Goal: Task Accomplishment & Management: Manage account settings

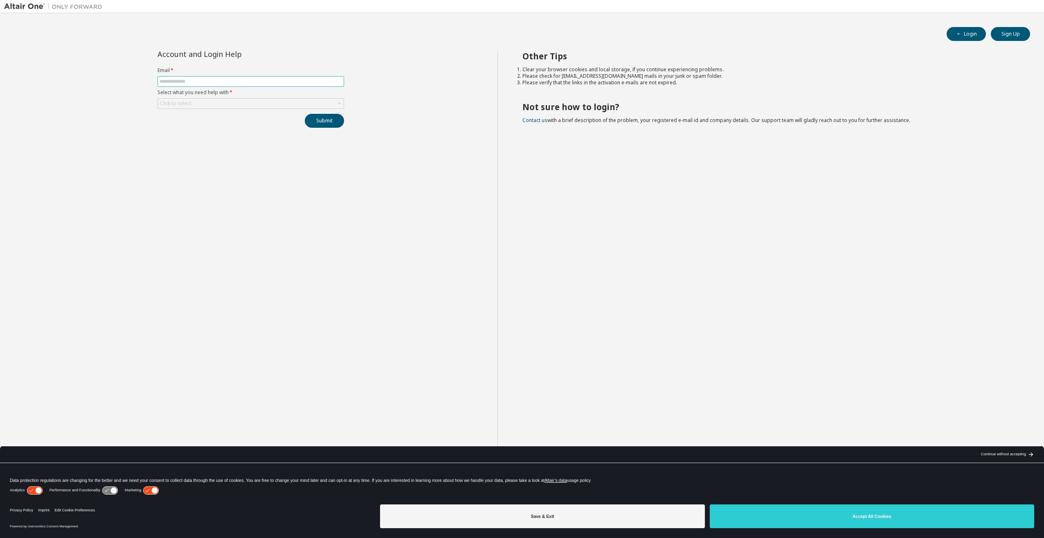
click at [226, 82] on input "text" at bounding box center [251, 81] width 183 height 7
type input "**********"
click at [236, 104] on div "Click to select" at bounding box center [251, 104] width 186 height 10
click at [221, 127] on li "I forgot my password" at bounding box center [250, 126] width 184 height 11
click at [318, 119] on button "Submit" at bounding box center [324, 121] width 39 height 14
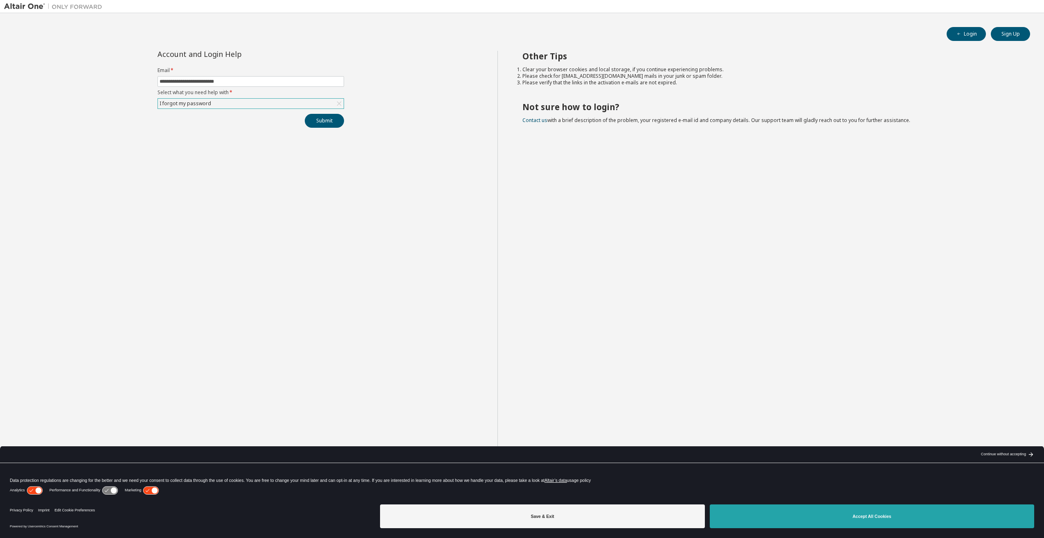
click at [812, 518] on button "Accept All Cookies" at bounding box center [872, 516] width 324 height 24
